Goal: Task Accomplishment & Management: Manage account settings

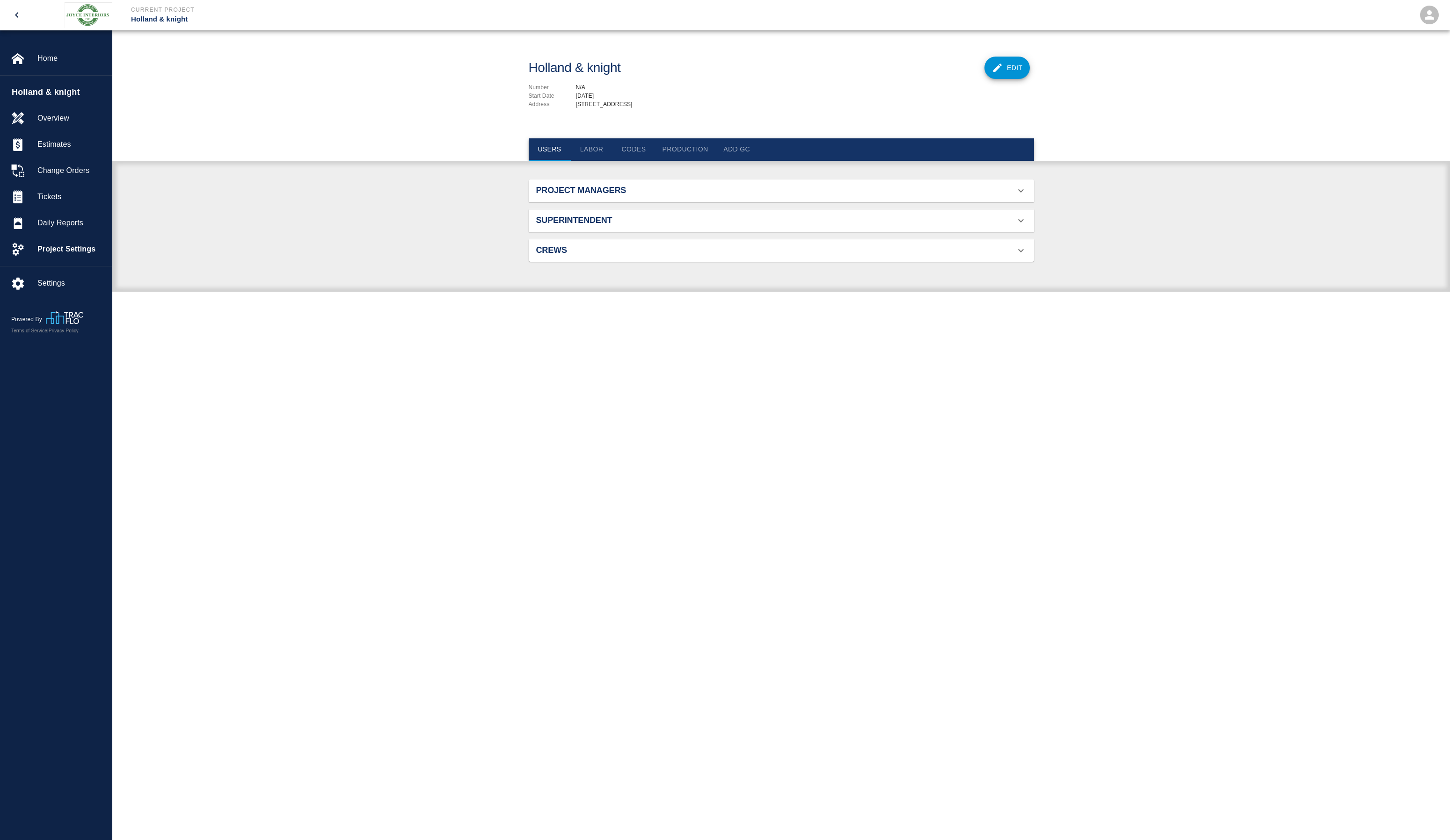
scroll to position [61, 483]
click at [66, 281] on span "Settings" at bounding box center [71, 283] width 67 height 11
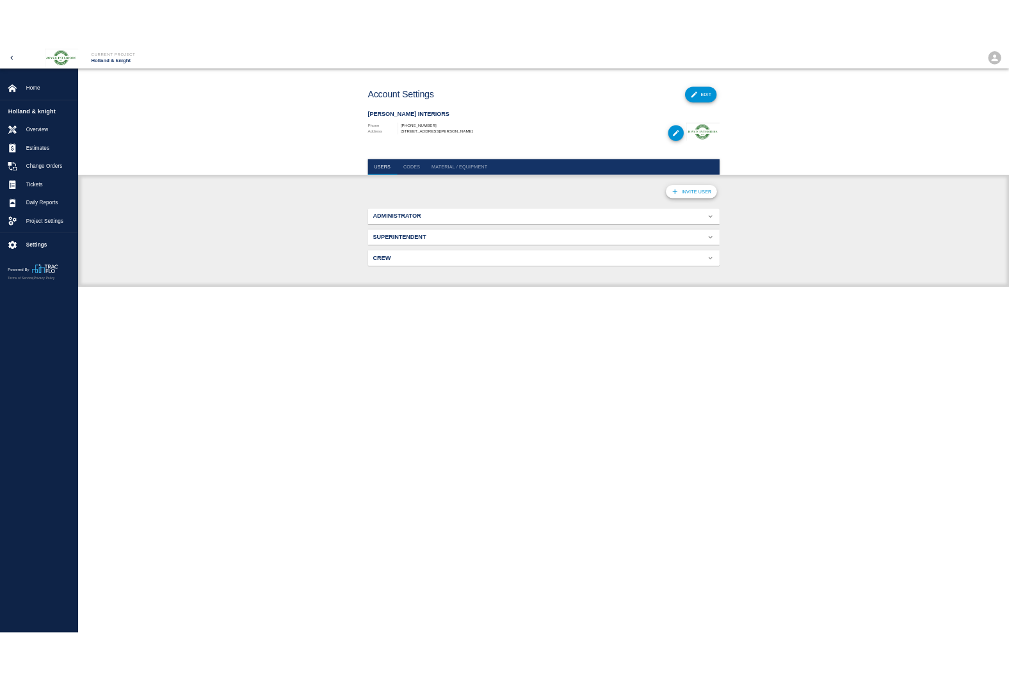
scroll to position [154, 661]
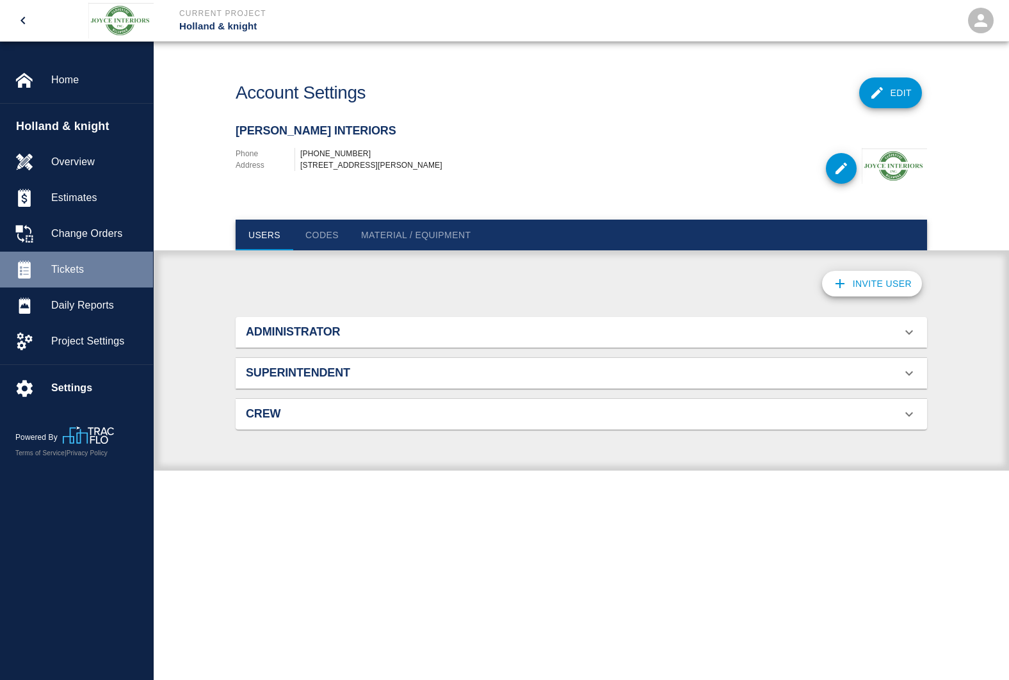
click at [76, 268] on span "Tickets" at bounding box center [97, 269] width 92 height 15
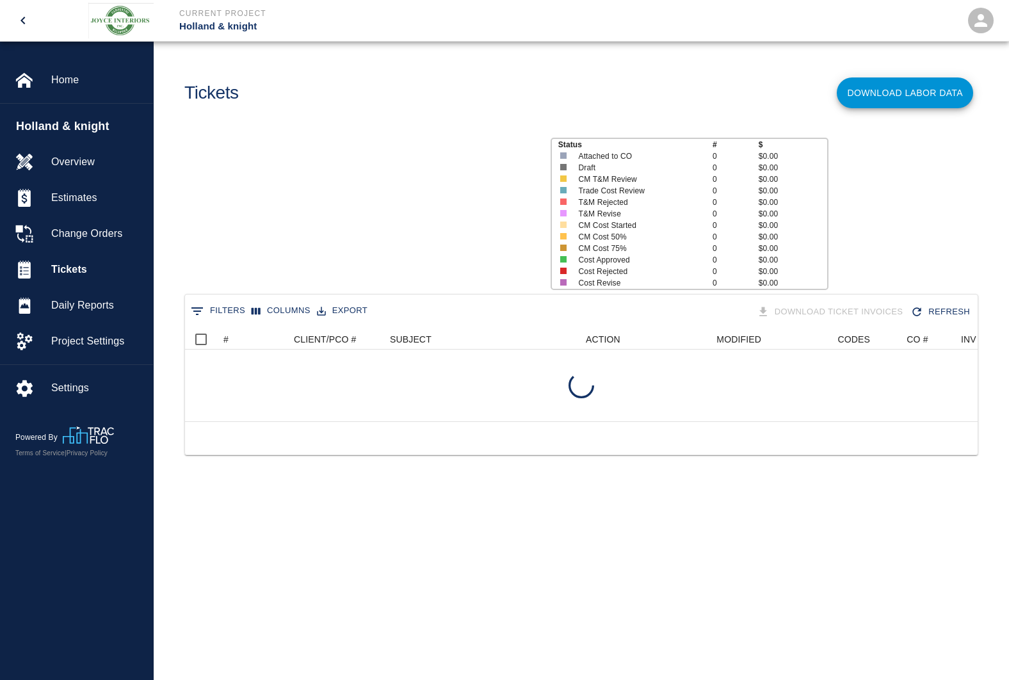
scroll to position [92, 783]
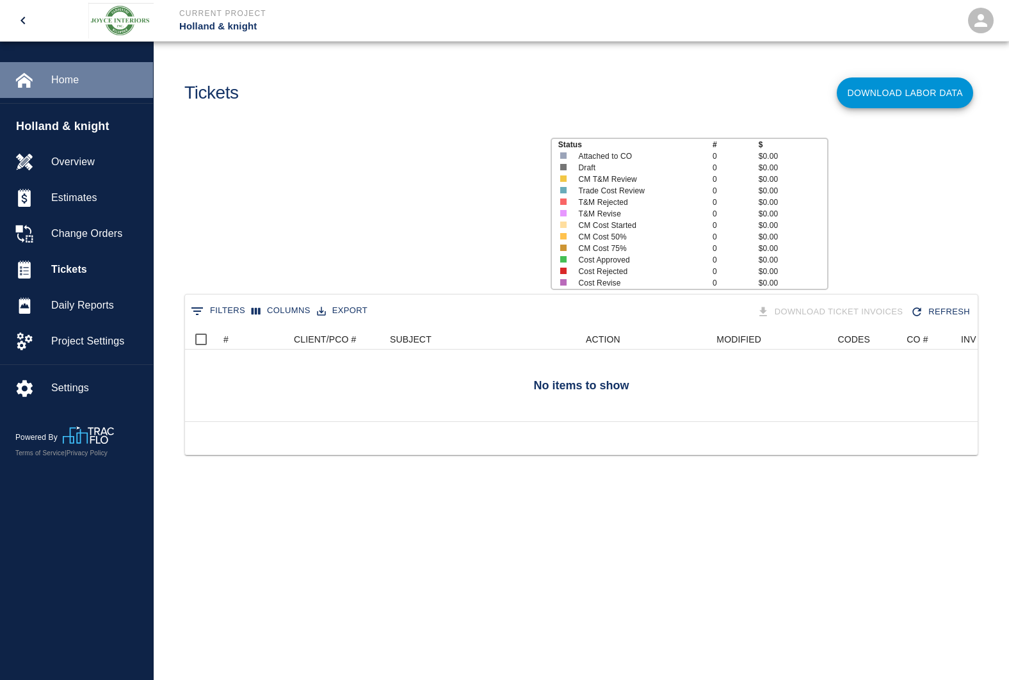
click at [69, 88] on div "Home" at bounding box center [76, 80] width 153 height 36
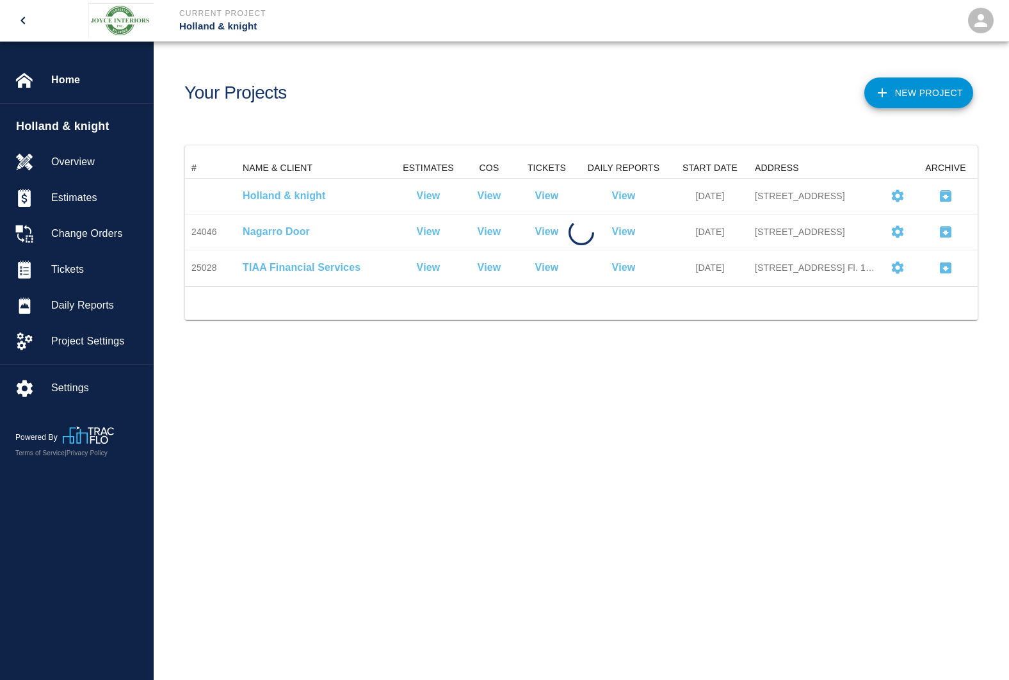
scroll to position [118, 783]
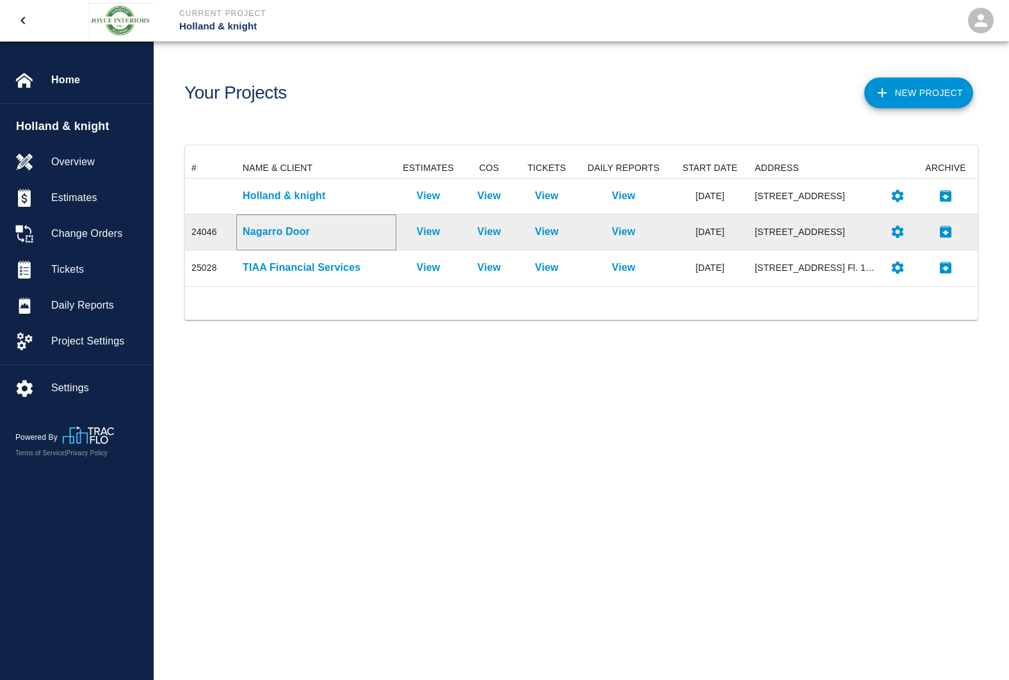
click at [274, 233] on p "Nagarro Door" at bounding box center [316, 231] width 147 height 15
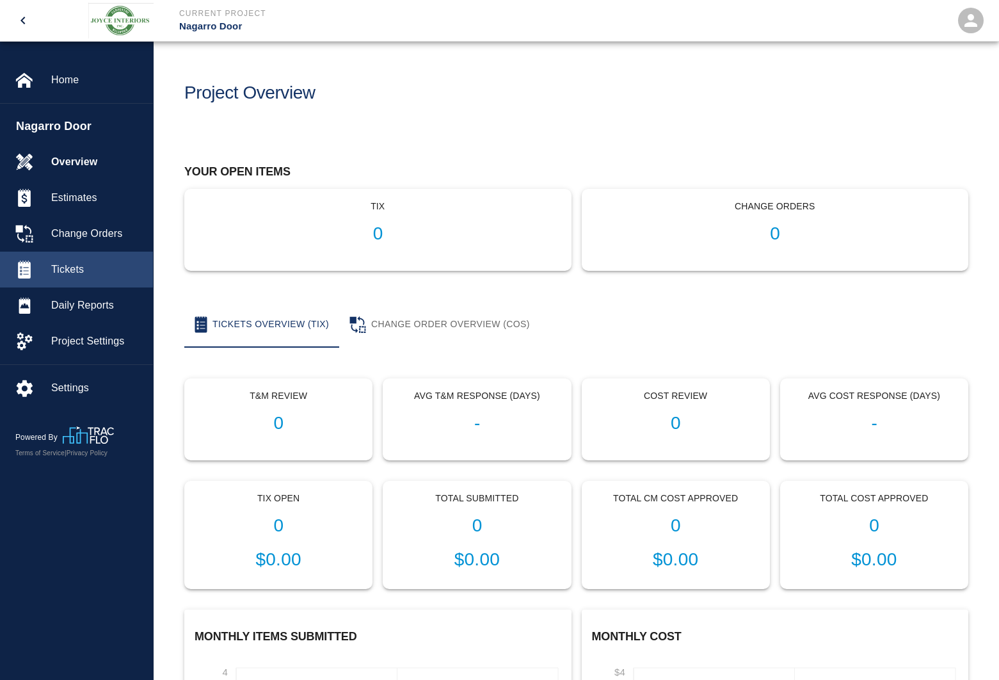
click at [64, 273] on span "Tickets" at bounding box center [97, 269] width 92 height 15
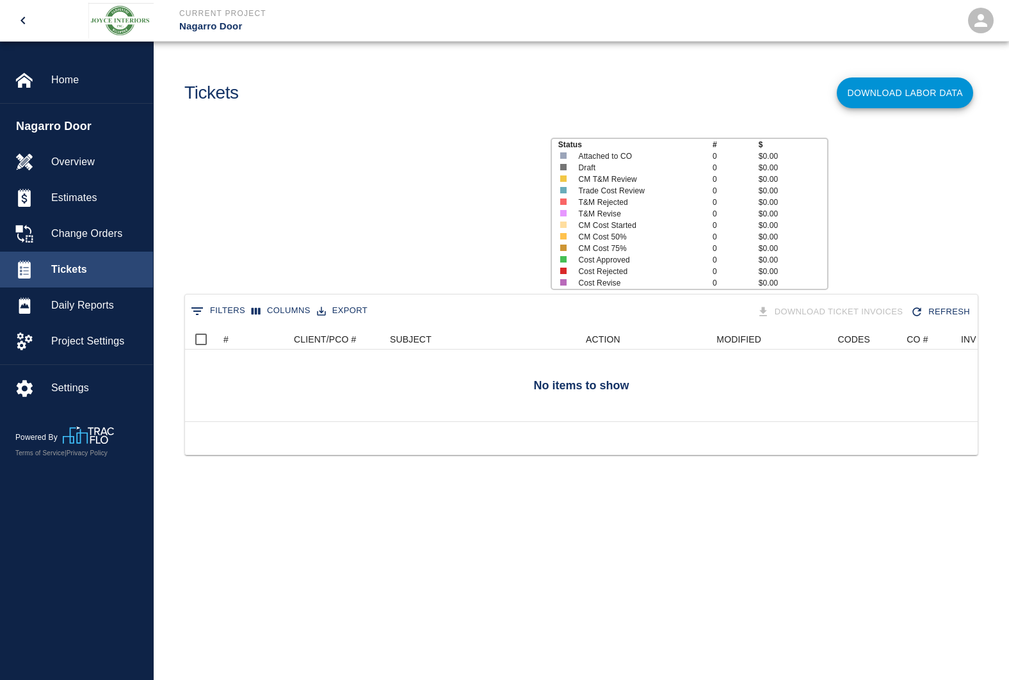
scroll to position [92, 783]
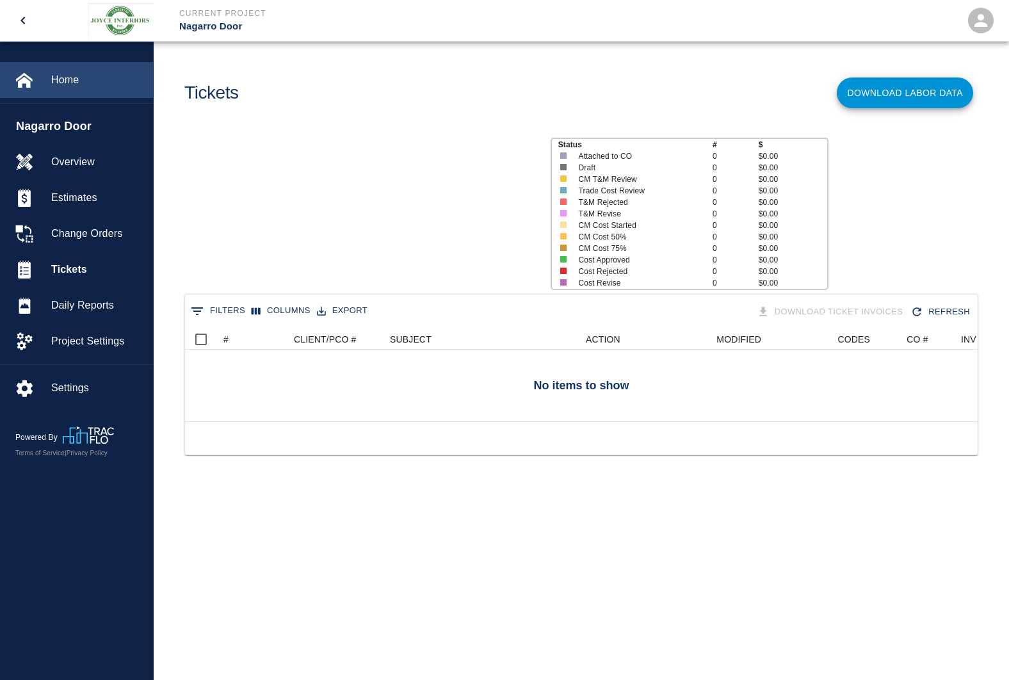
click at [65, 84] on span "Home" at bounding box center [97, 79] width 92 height 15
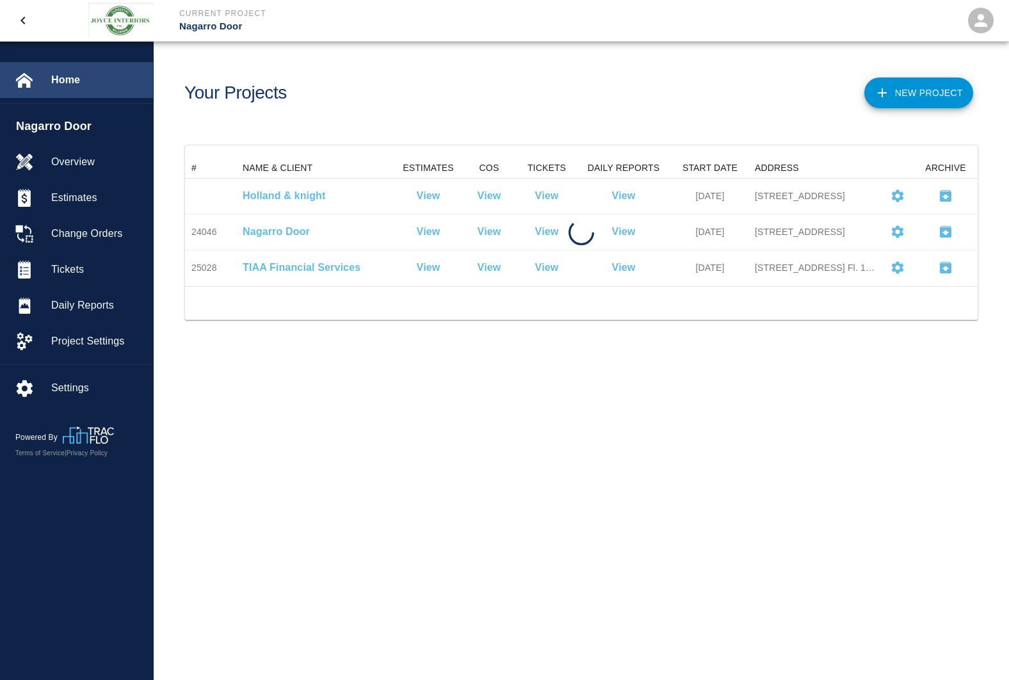
scroll to position [118, 783]
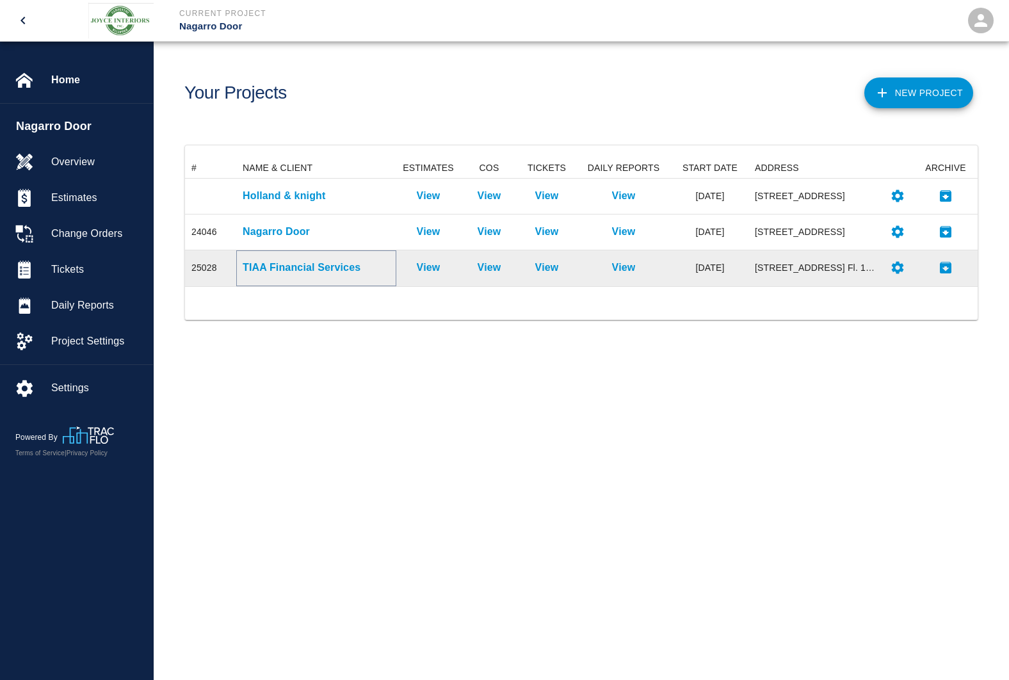
click at [300, 274] on p "TIAA Financial Services" at bounding box center [316, 267] width 147 height 15
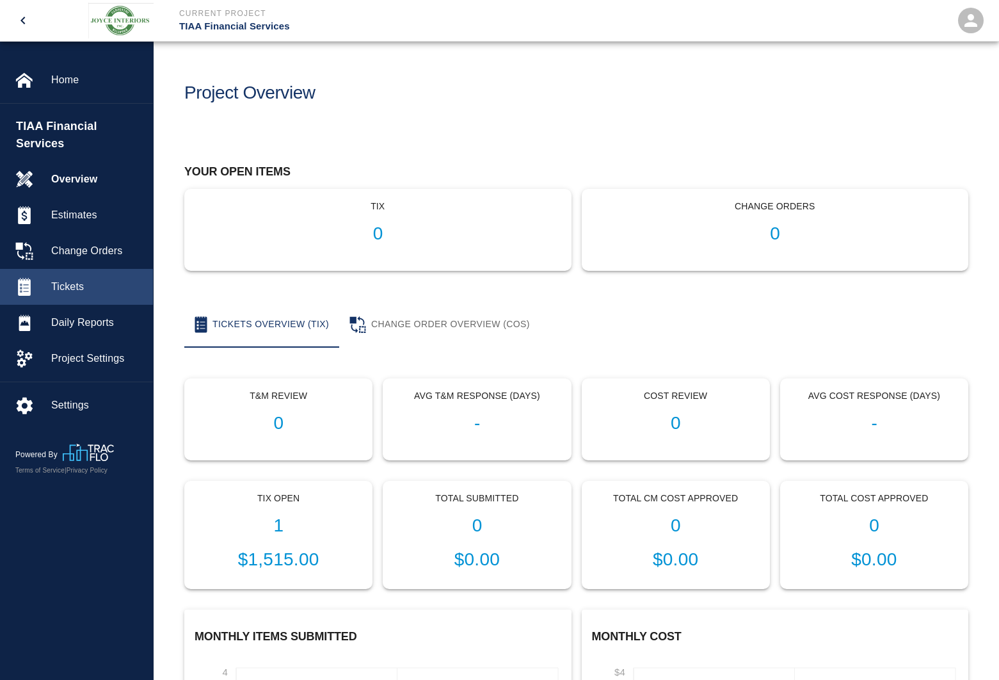
click at [66, 283] on span "Tickets" at bounding box center [97, 286] width 92 height 15
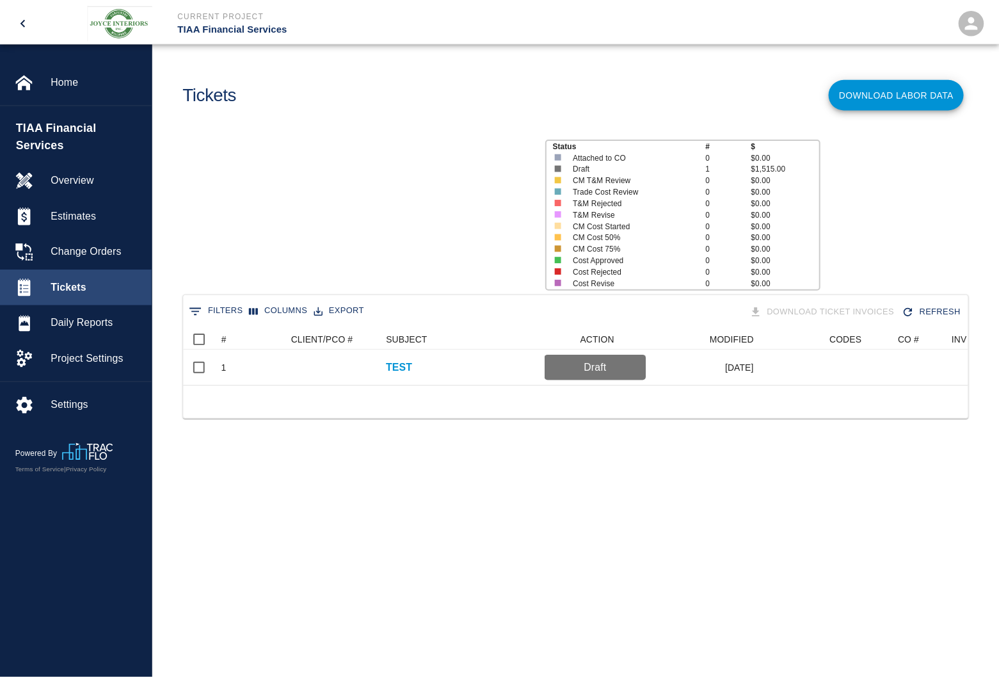
scroll to position [56, 783]
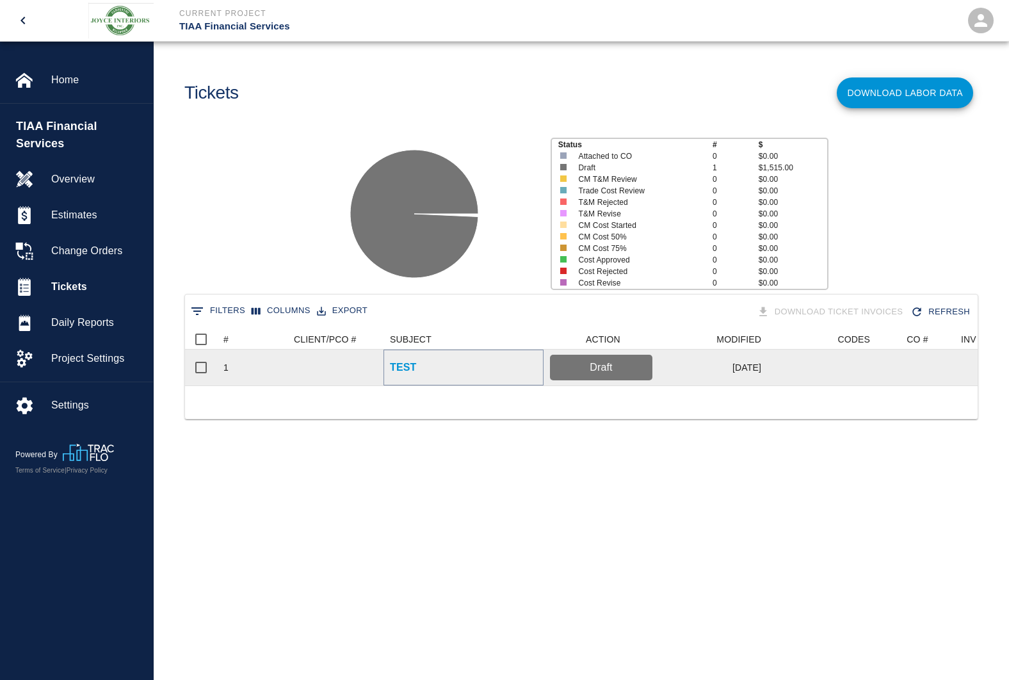
click at [403, 365] on p "TEST" at bounding box center [403, 367] width 27 height 15
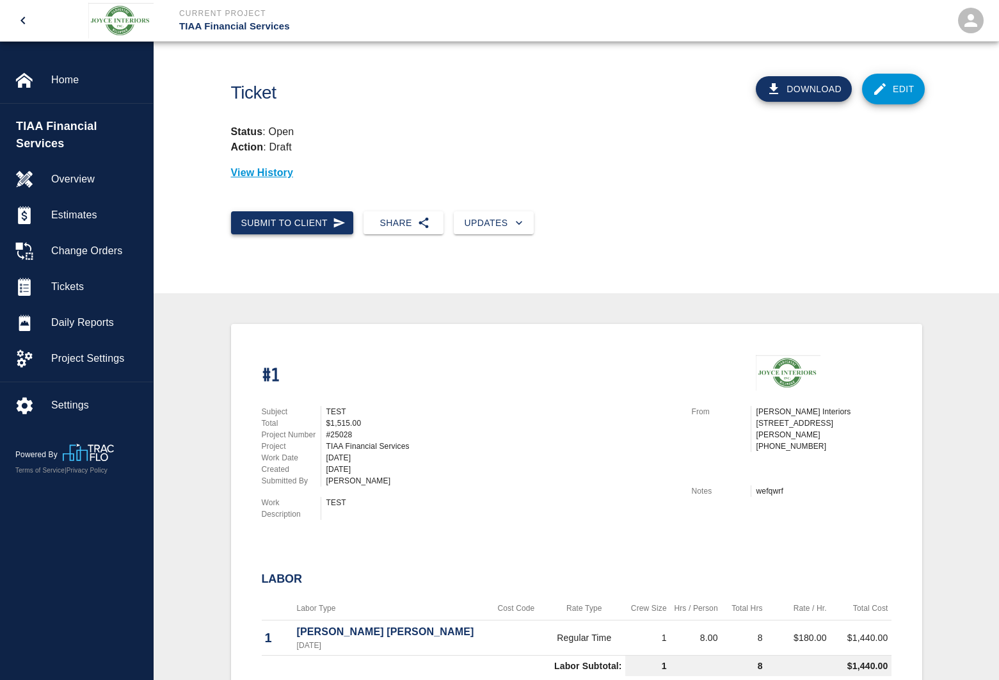
click at [314, 218] on button "Submit to Client" at bounding box center [292, 223] width 123 height 24
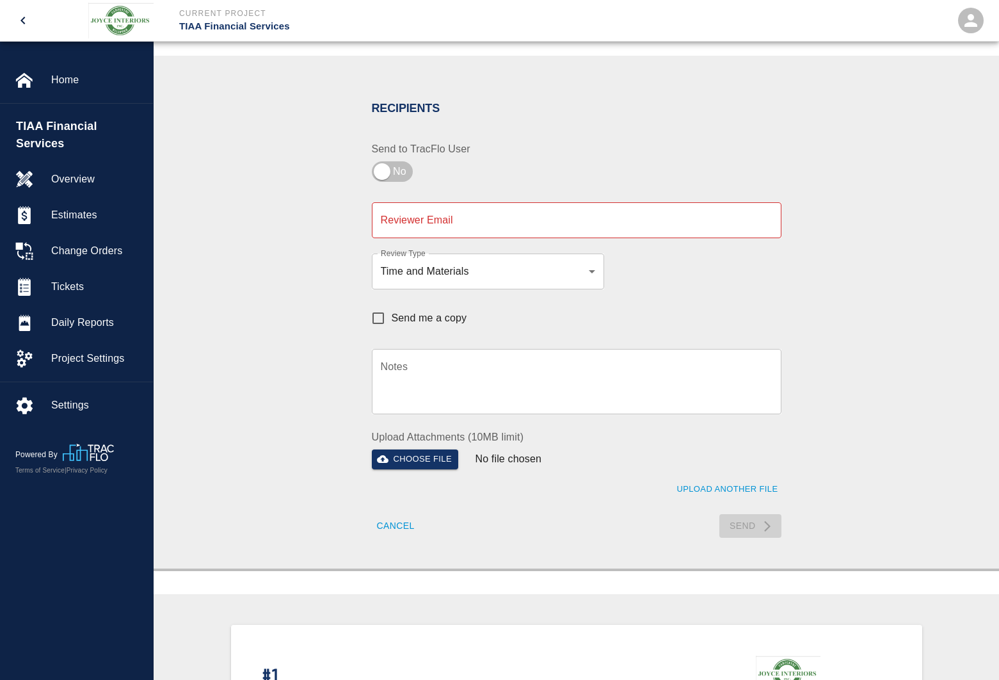
scroll to position [241, 0]
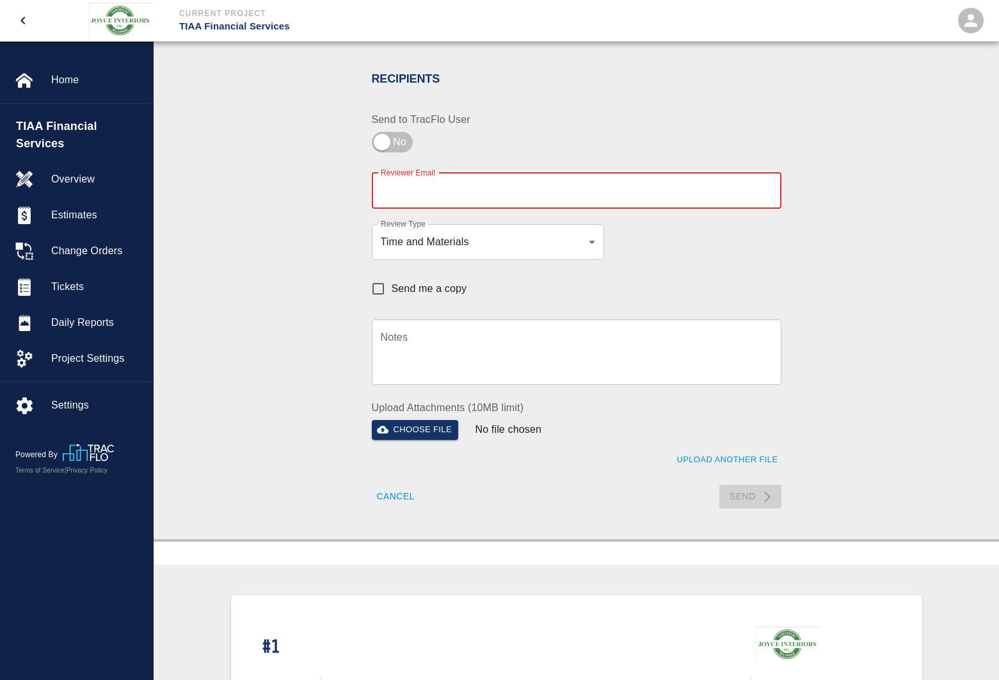
click at [454, 197] on input "Reviewer Email" at bounding box center [577, 191] width 410 height 36
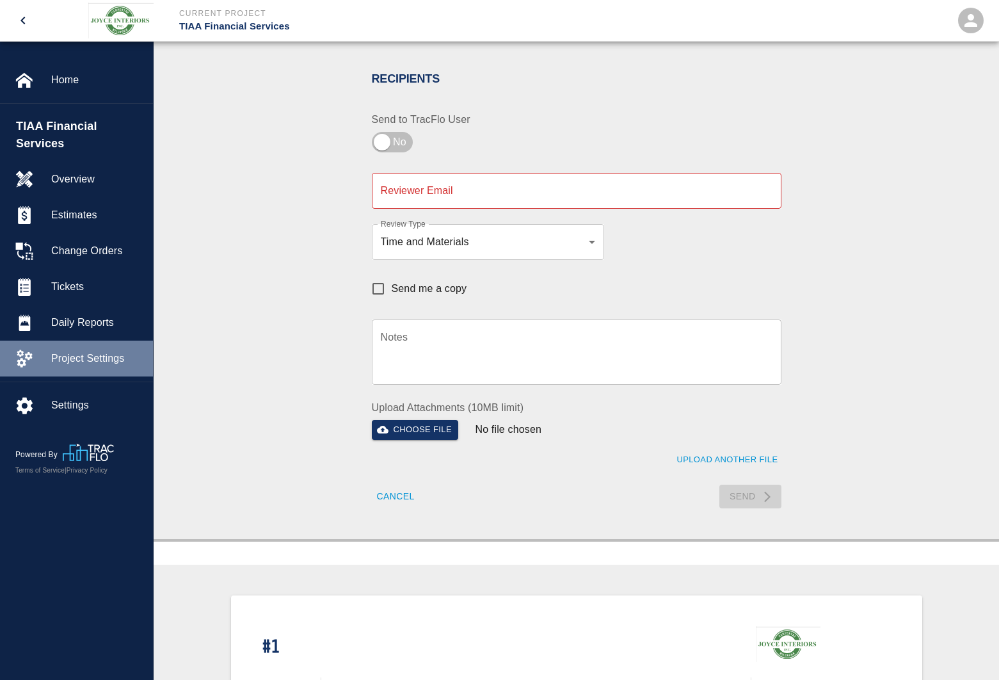
click at [84, 353] on span "Project Settings" at bounding box center [97, 358] width 92 height 15
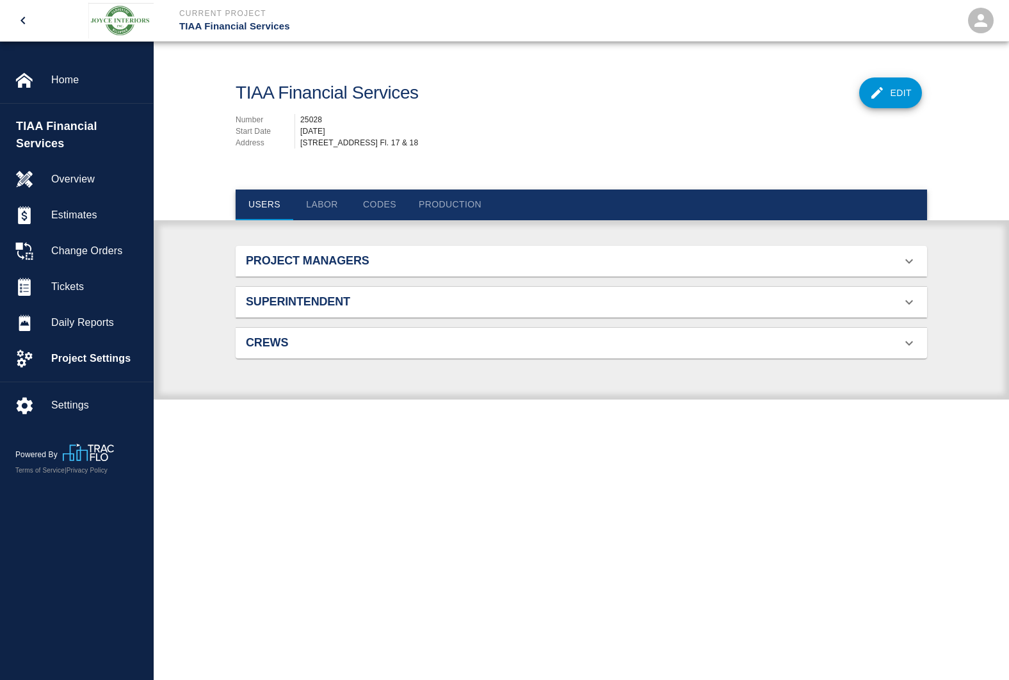
scroll to position [83, 661]
click at [529, 200] on button "Add GC" at bounding box center [521, 204] width 58 height 31
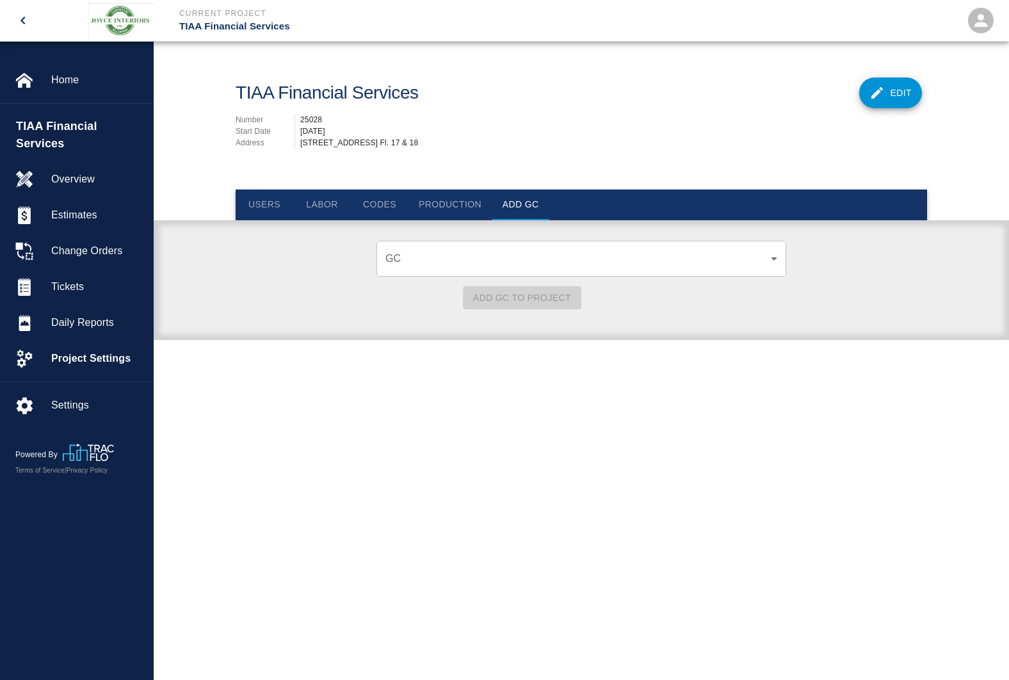
click at [568, 248] on div "​ GC" at bounding box center [581, 259] width 410 height 36
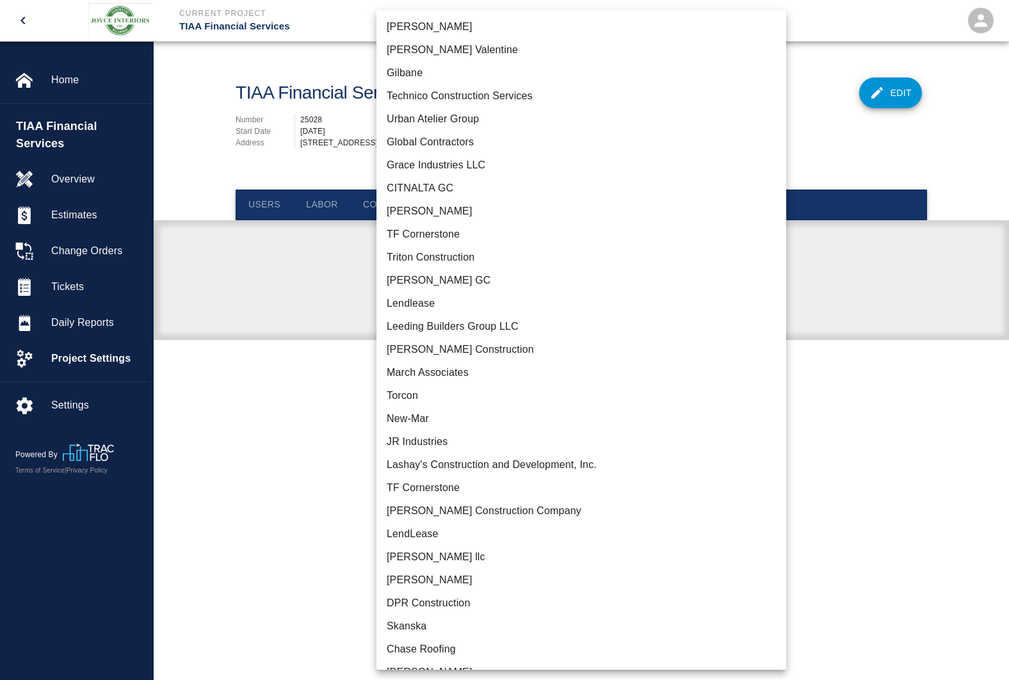
click at [506, 252] on body "Current Project TIAA Financial Services Home TIAA Financial Services Overview E…" at bounding box center [504, 340] width 1009 height 680
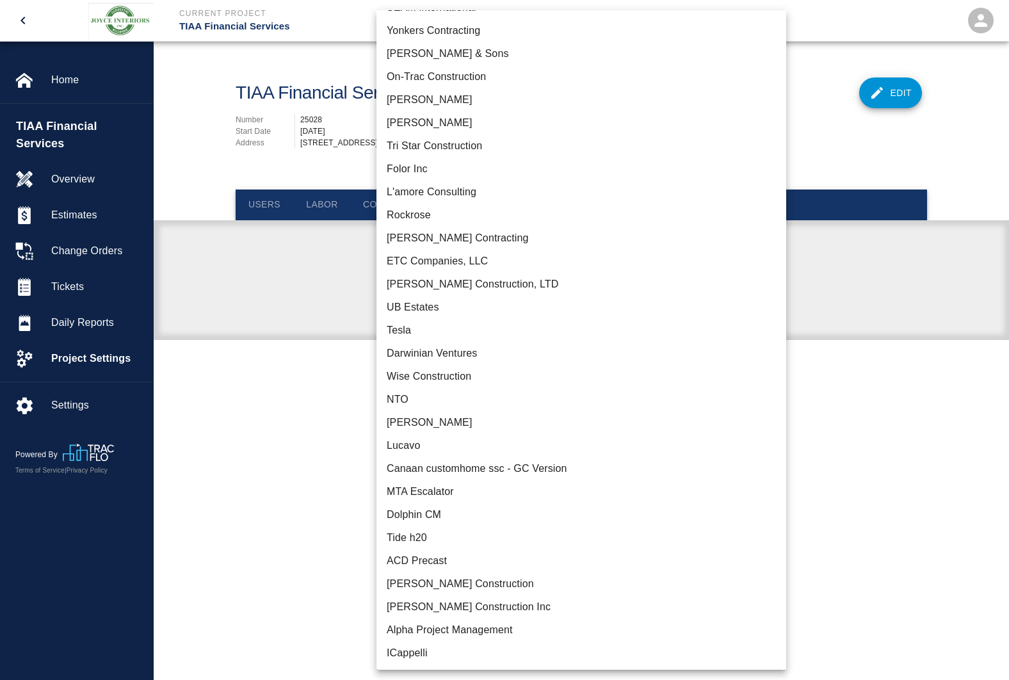
scroll to position [0, 0]
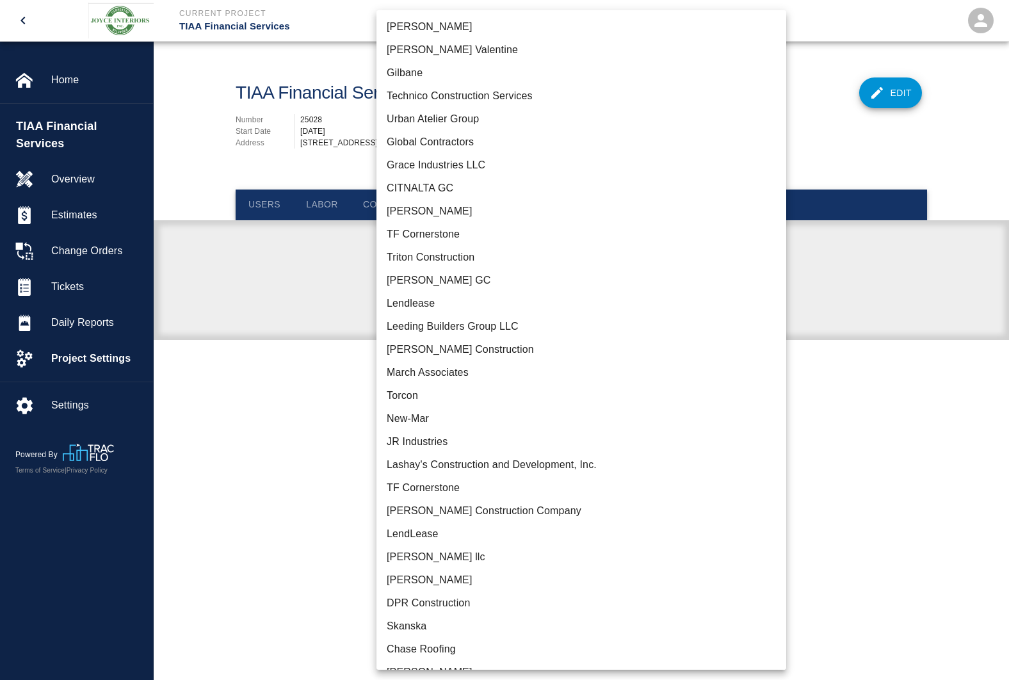
click at [278, 264] on div at bounding box center [504, 340] width 1009 height 680
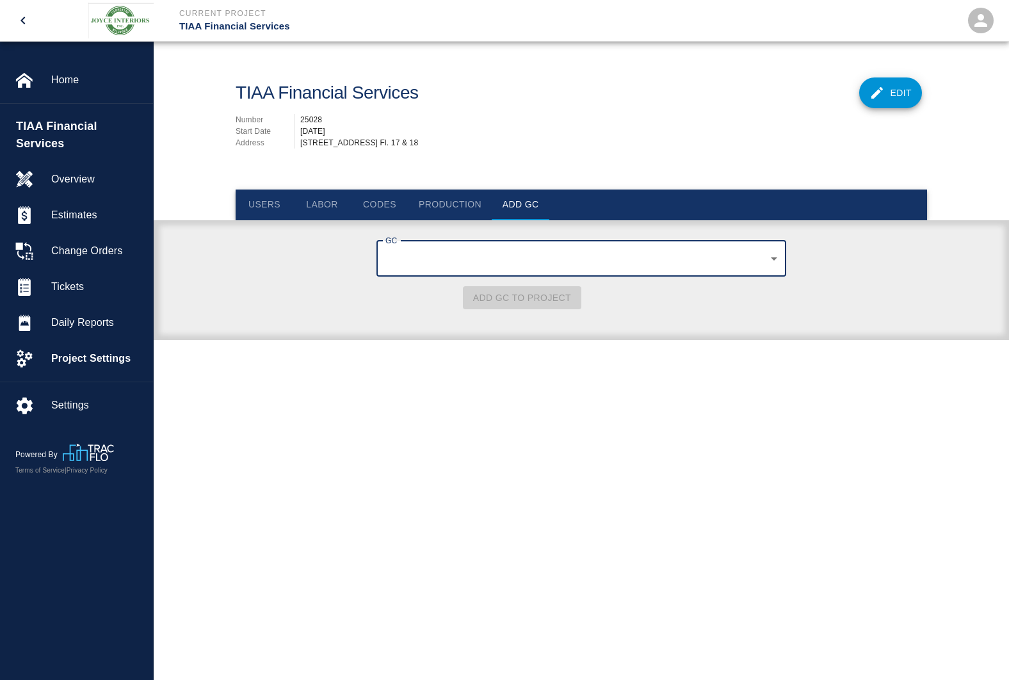
click at [421, 259] on body "Current Project TIAA Financial Services Home TIAA Financial Services Overview E…" at bounding box center [504, 340] width 1009 height 680
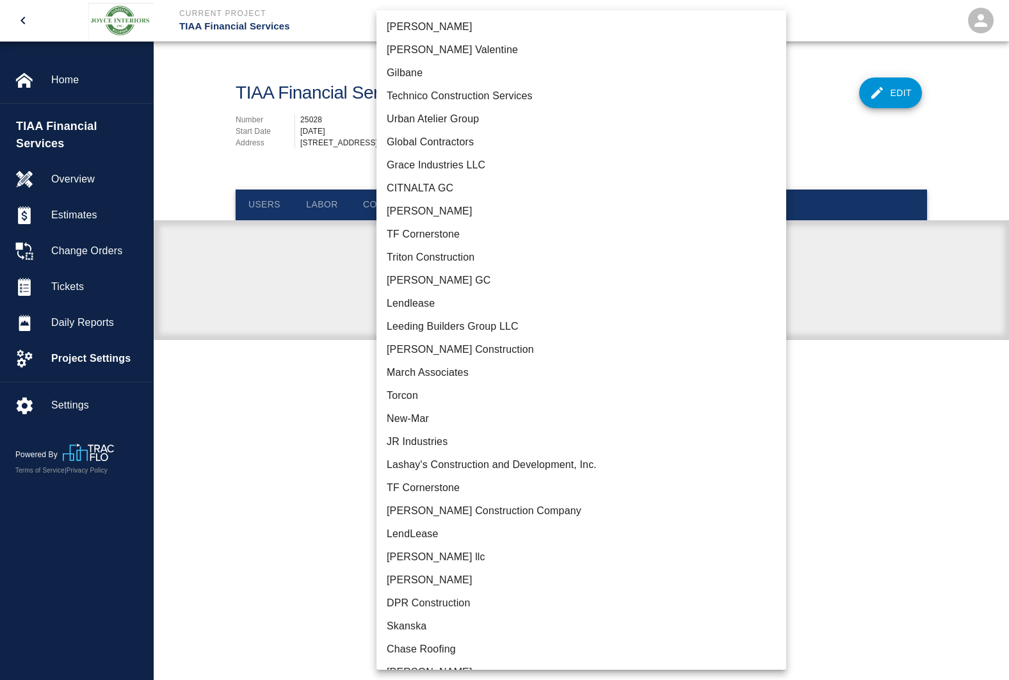
click at [339, 280] on div at bounding box center [504, 340] width 1009 height 680
click at [435, 253] on body "Current Project TIAA Financial Services Home TIAA Financial Services Overview E…" at bounding box center [504, 340] width 1009 height 680
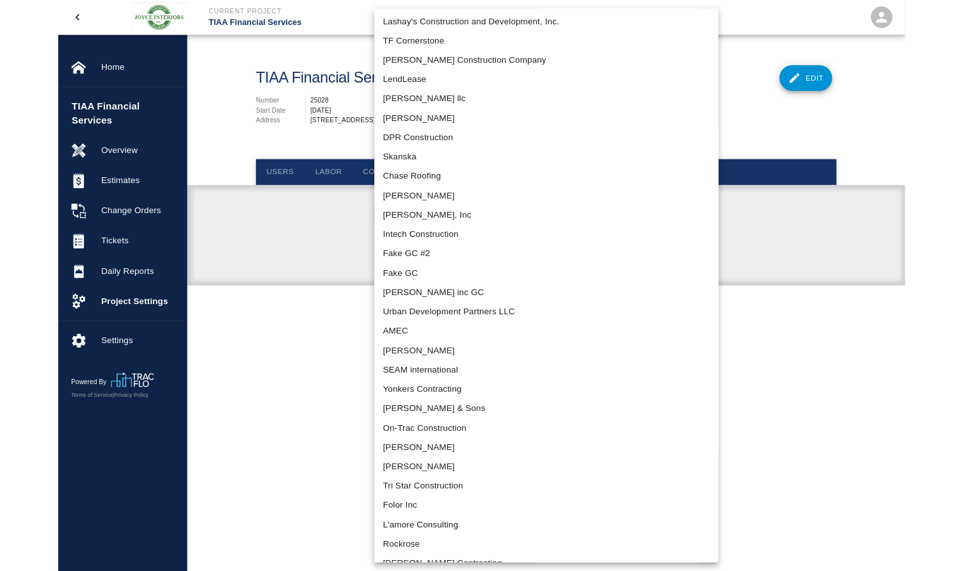
scroll to position [872, 0]
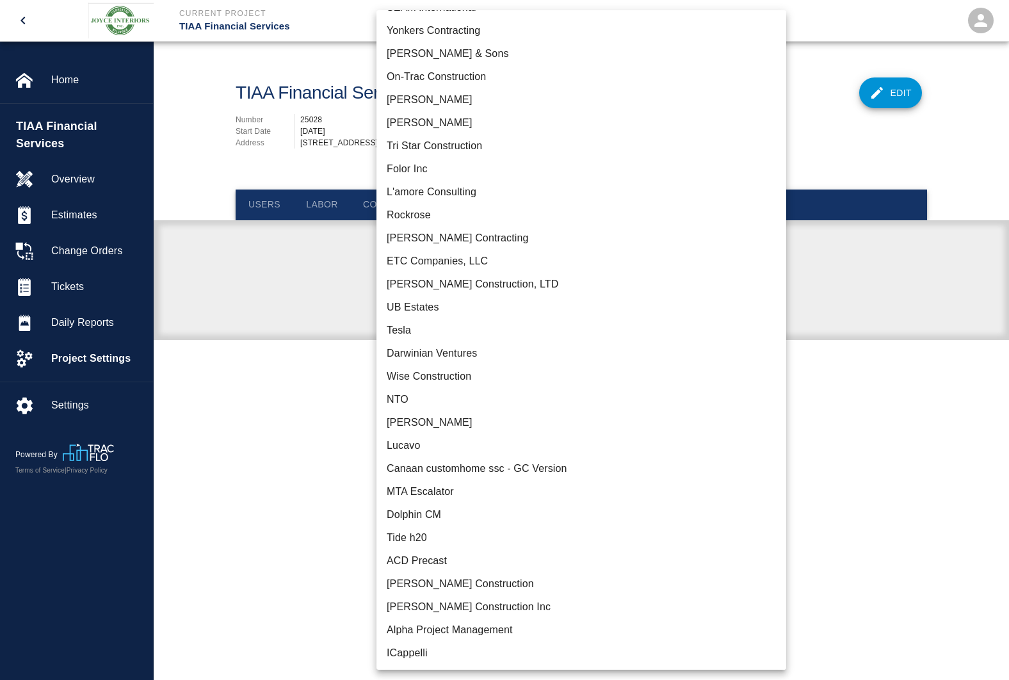
click at [328, 357] on div at bounding box center [504, 340] width 1009 height 680
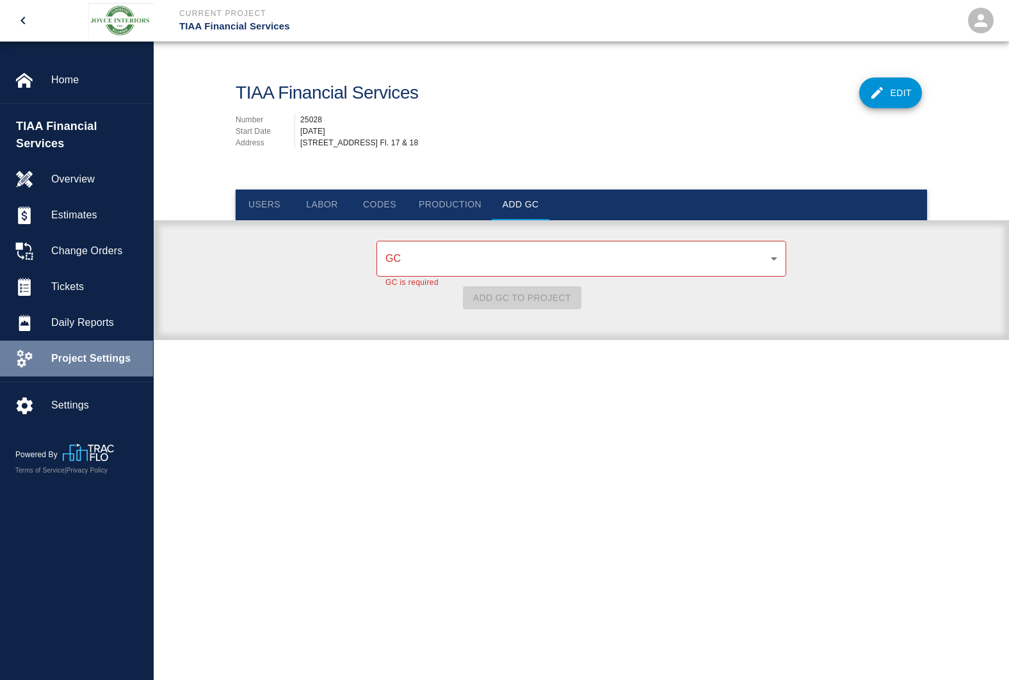
click at [81, 356] on span "Project Settings" at bounding box center [97, 358] width 92 height 15
click at [272, 297] on form "GC ​ GC GC is required Add GC to Project" at bounding box center [581, 273] width 691 height 74
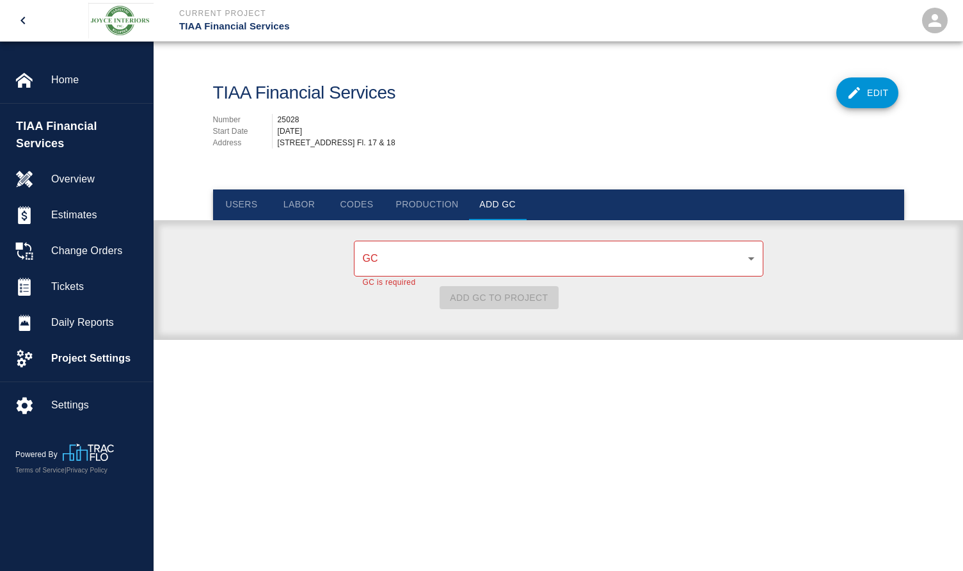
click at [527, 312] on div "GC ​ GC GC is required Add GC to Project" at bounding box center [559, 288] width 810 height 105
click at [529, 13] on p "Current Project" at bounding box center [365, 14] width 372 height 12
